Goal: Check status: Check status

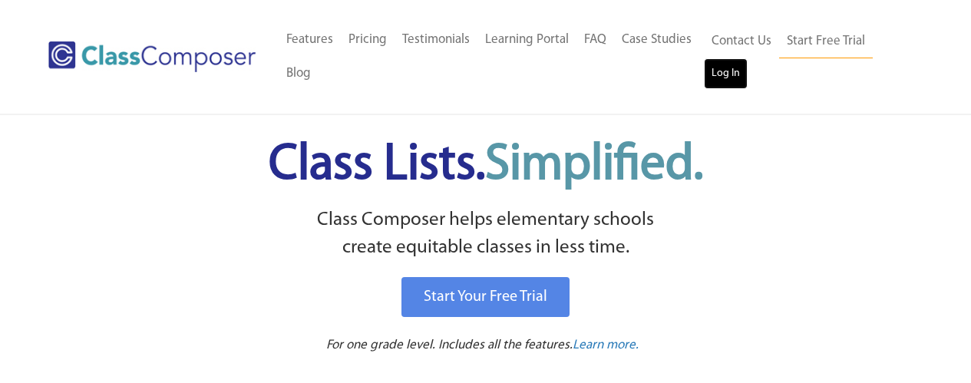
click at [717, 71] on link "Log In" at bounding box center [726, 73] width 44 height 31
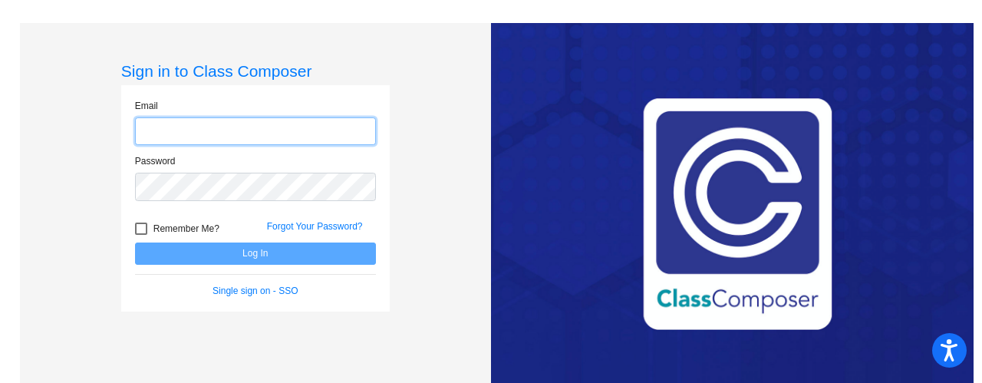
type input "[EMAIL_ADDRESS][DOMAIN_NAME]"
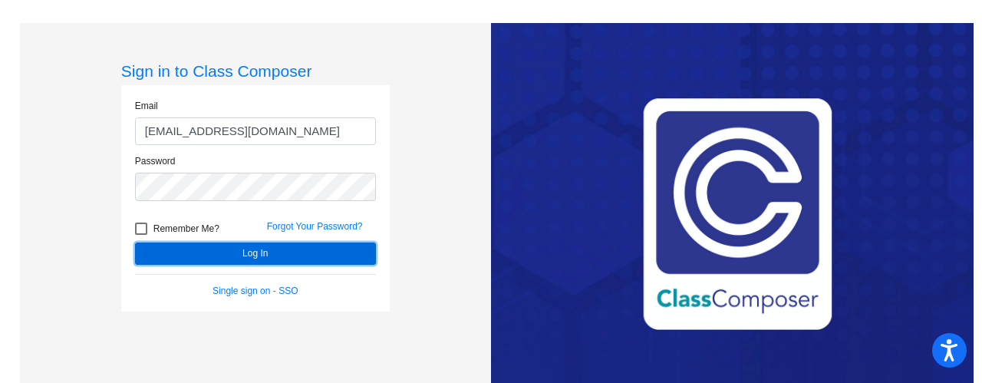
click at [271, 255] on button "Log In" at bounding box center [255, 254] width 241 height 22
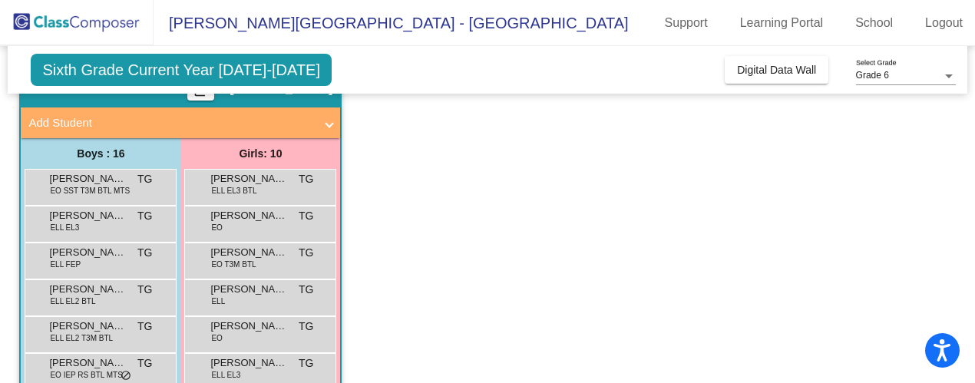
scroll to position [153, 0]
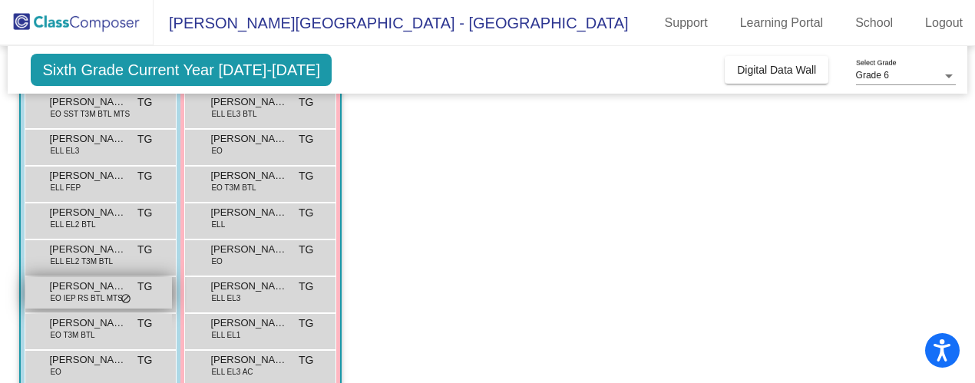
click at [89, 292] on span "[PERSON_NAME]" at bounding box center [87, 286] width 77 height 15
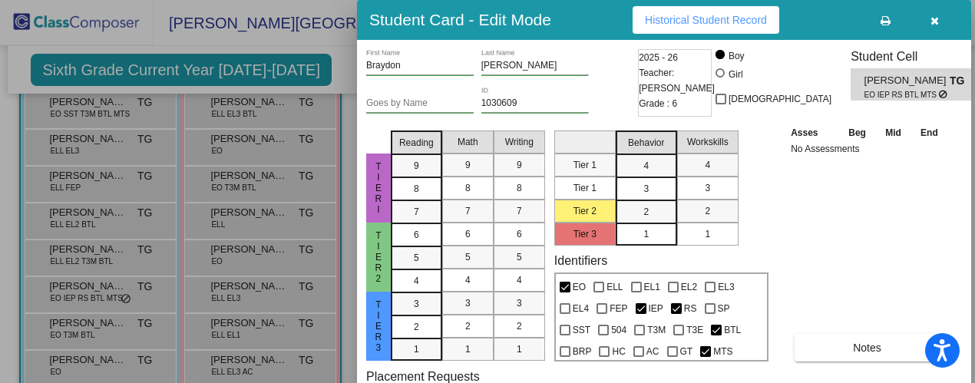
scroll to position [0, 0]
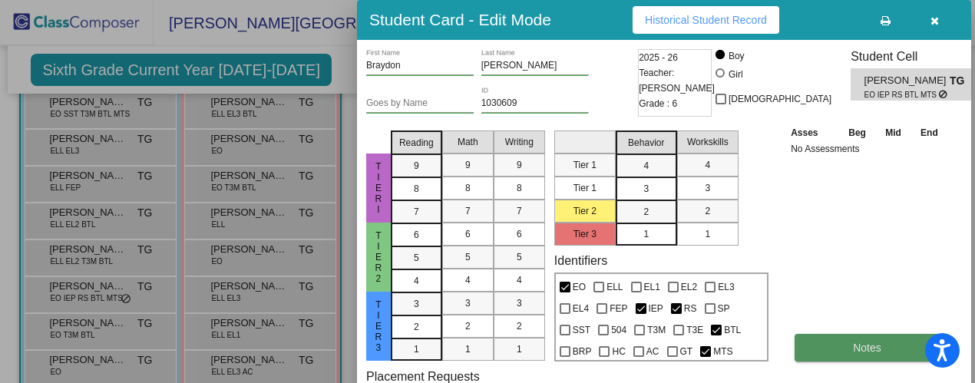
click at [853, 348] on span "Notes" at bounding box center [867, 348] width 28 height 12
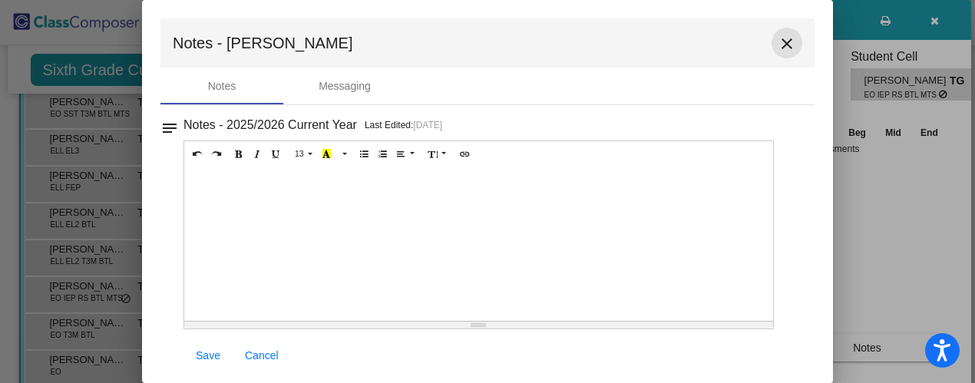
click at [784, 41] on mat-icon "close" at bounding box center [786, 44] width 18 height 18
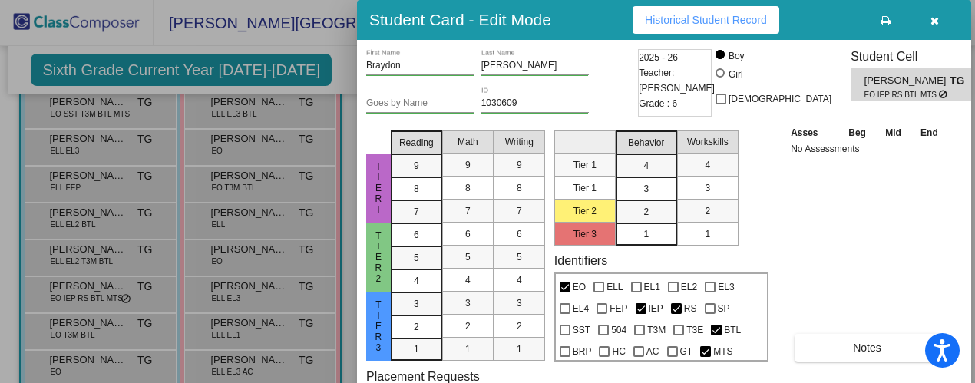
drag, startPoint x: 973, startPoint y: 153, endPoint x: 973, endPoint y: 239, distance: 86.7
click at [973, 239] on div at bounding box center [487, 191] width 975 height 383
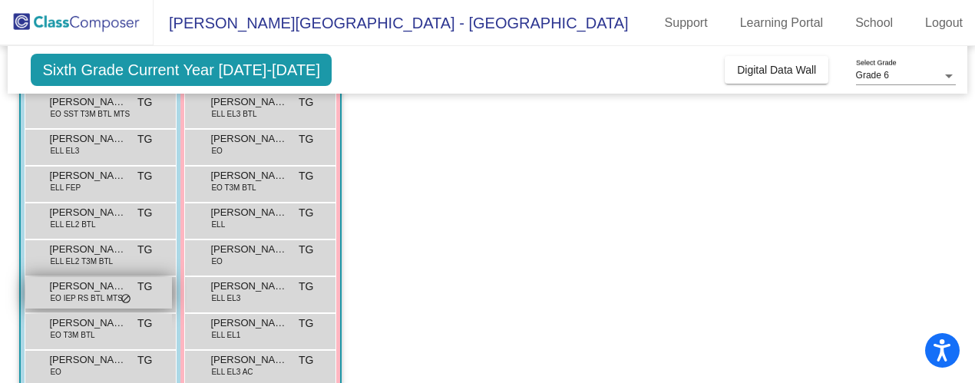
click at [67, 291] on span "[PERSON_NAME]" at bounding box center [87, 286] width 77 height 15
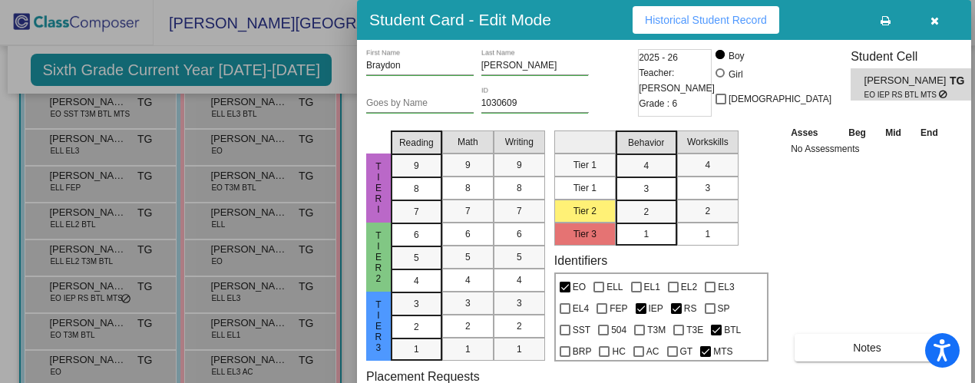
click at [749, 12] on button "Historical Student Record" at bounding box center [705, 20] width 147 height 28
click at [937, 11] on button "button" at bounding box center [933, 20] width 49 height 28
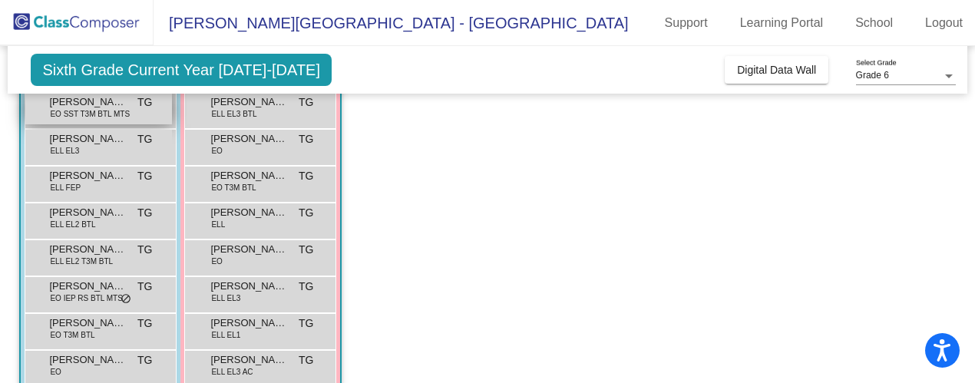
click at [78, 106] on span "[PERSON_NAME]" at bounding box center [87, 101] width 77 height 15
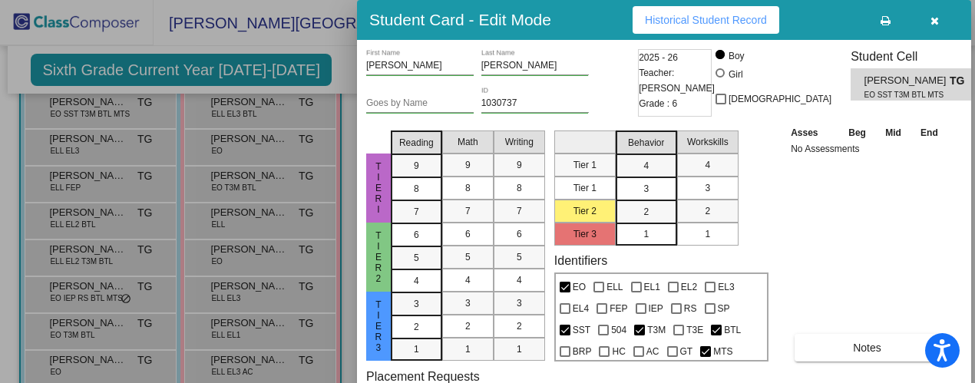
click at [688, 29] on button "Historical Student Record" at bounding box center [705, 20] width 147 height 28
click at [935, 22] on icon "button" at bounding box center [934, 20] width 8 height 11
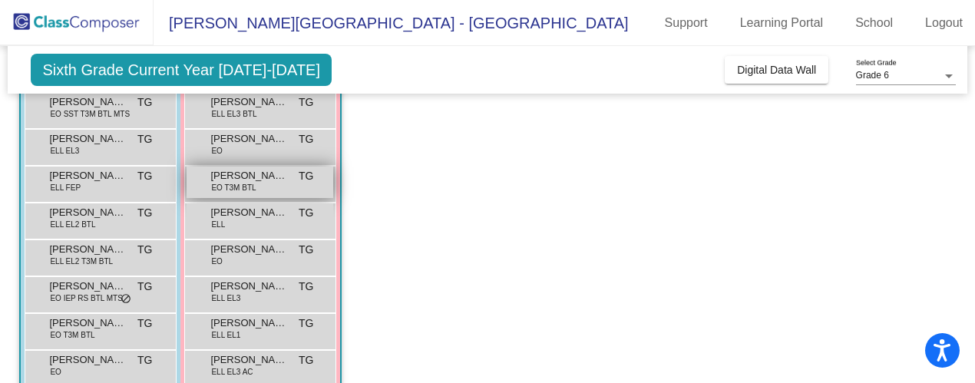
click at [280, 177] on span "[PERSON_NAME]" at bounding box center [248, 175] width 77 height 15
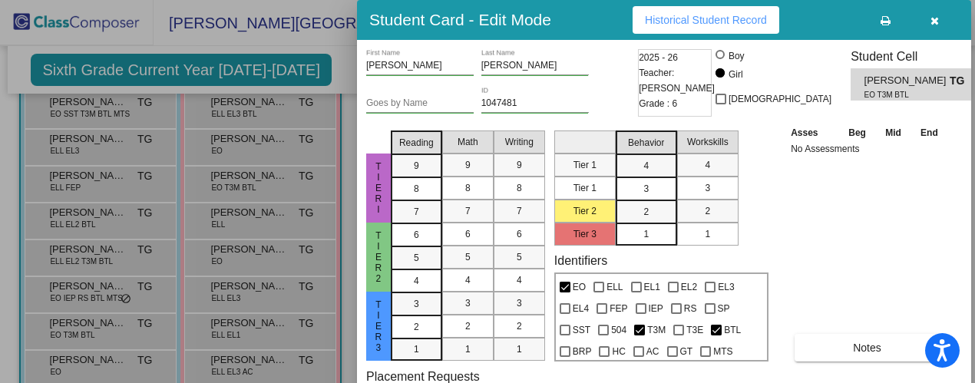
click at [672, 23] on span "Historical Student Record" at bounding box center [706, 20] width 122 height 12
click at [940, 23] on button "button" at bounding box center [933, 20] width 49 height 28
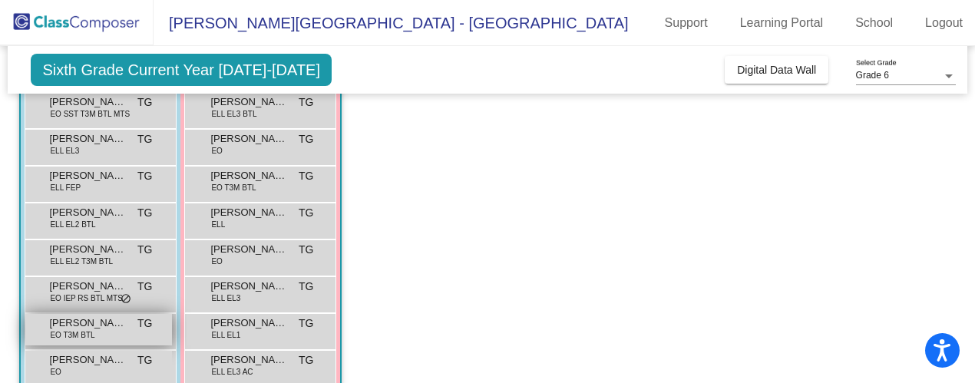
click at [94, 335] on span "EO T3M BTL" at bounding box center [72, 335] width 45 height 12
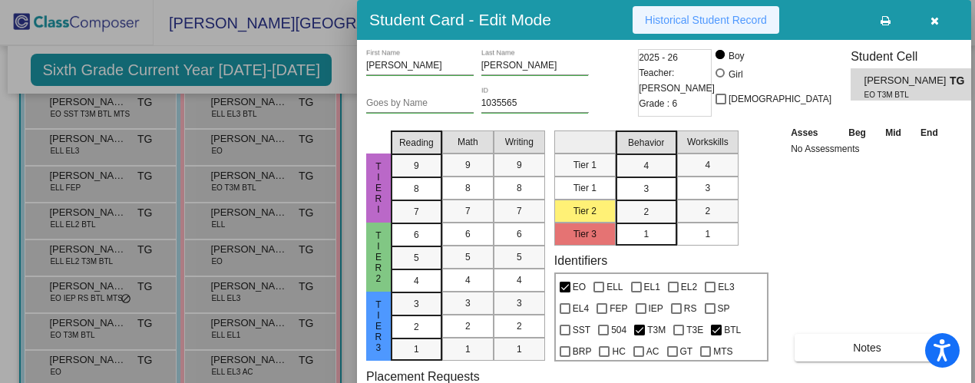
click at [676, 18] on span "Historical Student Record" at bounding box center [706, 20] width 122 height 12
click at [936, 17] on icon "button" at bounding box center [934, 20] width 8 height 11
